Goal: Information Seeking & Learning: Learn about a topic

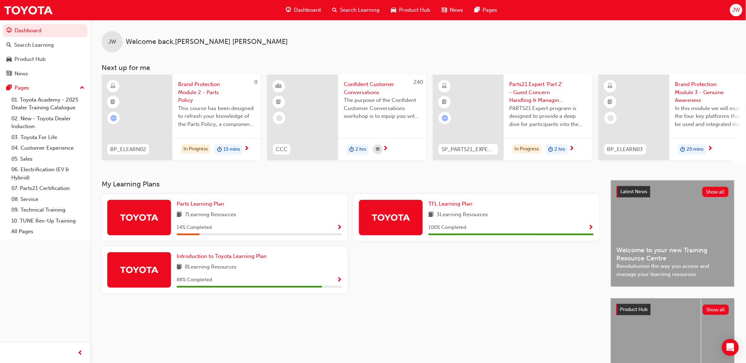
click at [146, 281] on div at bounding box center [139, 269] width 64 height 35
click at [33, 189] on link "07. Parts21 Certification" at bounding box center [47, 188] width 79 height 11
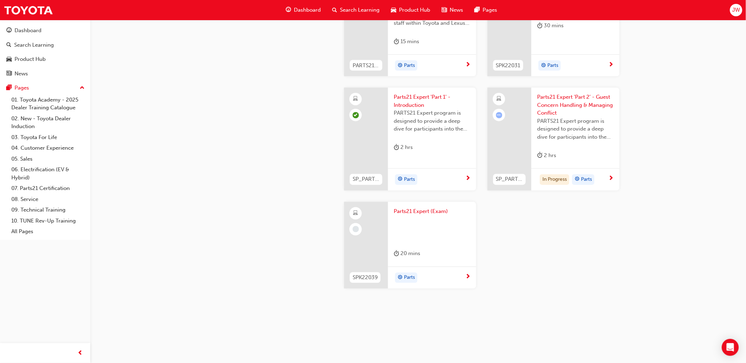
scroll to position [1338, 0]
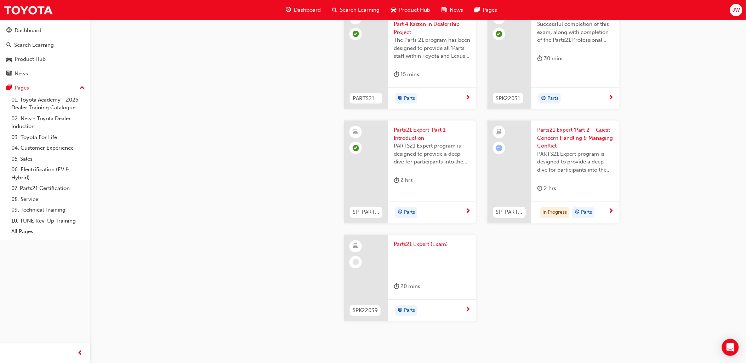
click at [509, 179] on div at bounding box center [509, 172] width 44 height 103
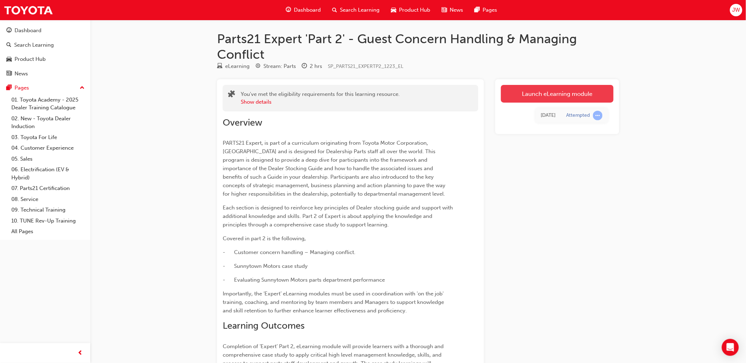
click at [536, 93] on link "Launch eLearning module" at bounding box center [557, 94] width 113 height 18
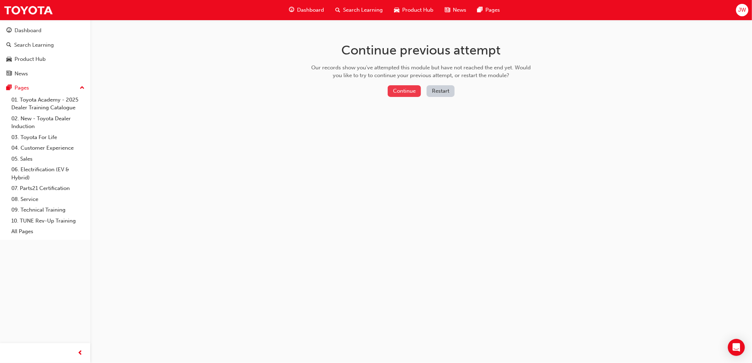
click at [410, 94] on button "Continue" at bounding box center [404, 91] width 33 height 12
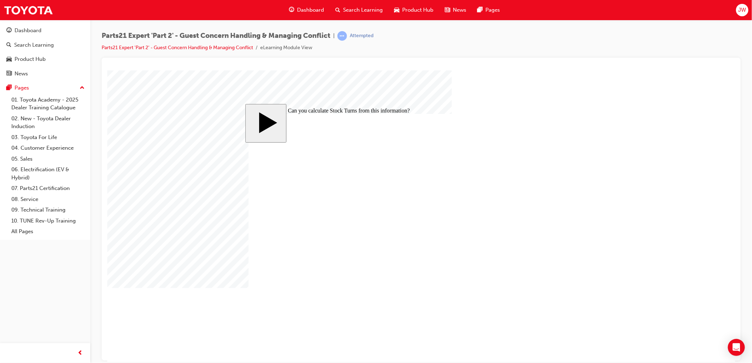
radio input "true"
drag, startPoint x: 258, startPoint y: 202, endPoint x: 550, endPoint y: 316, distance: 313.2
